Goal: Register for event/course

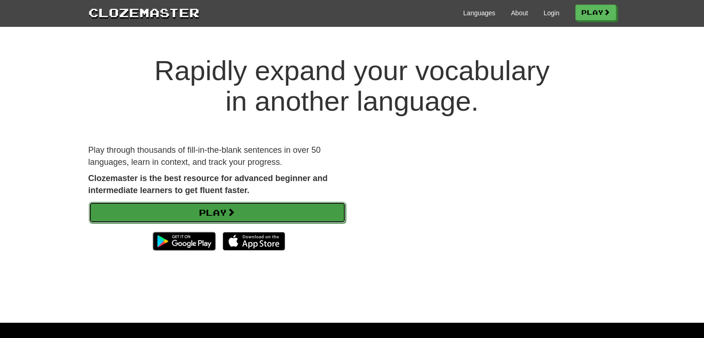
click at [116, 212] on link "Play" at bounding box center [217, 212] width 257 height 21
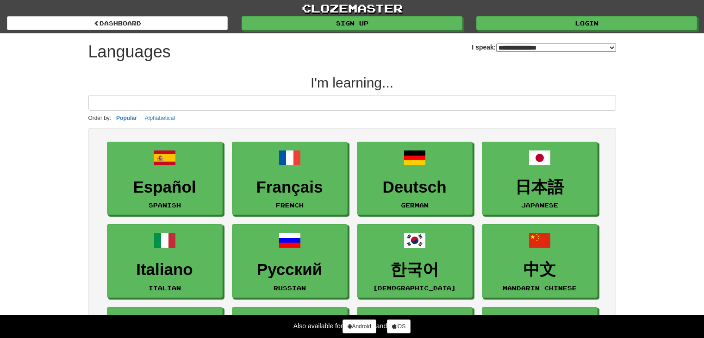
select select "*******"
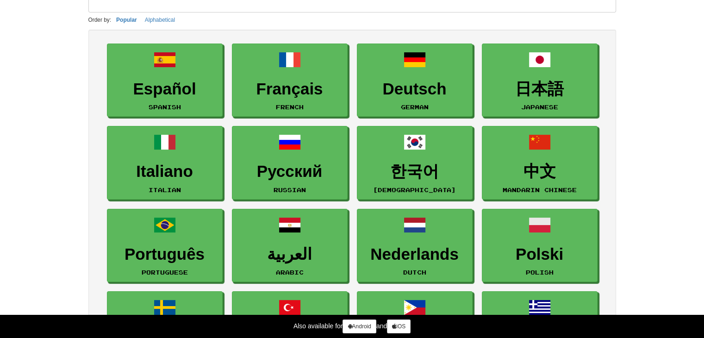
scroll to position [98, 0]
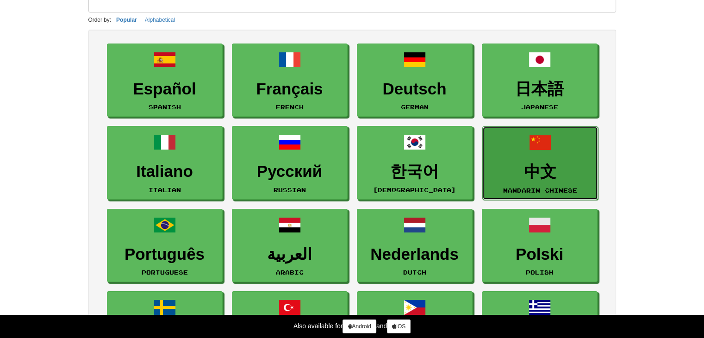
click at [532, 174] on h3 "中文" at bounding box center [540, 172] width 106 height 18
